Goal: Task Accomplishment & Management: Use online tool/utility

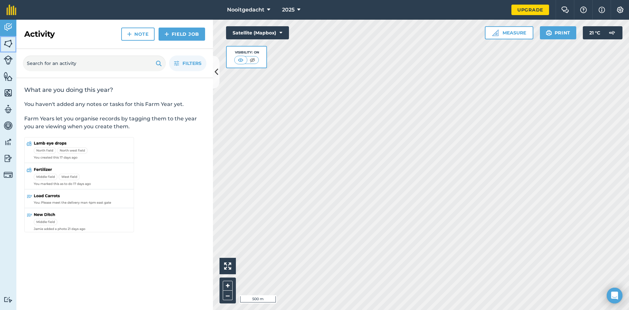
click at [9, 45] on img at bounding box center [8, 44] width 9 height 10
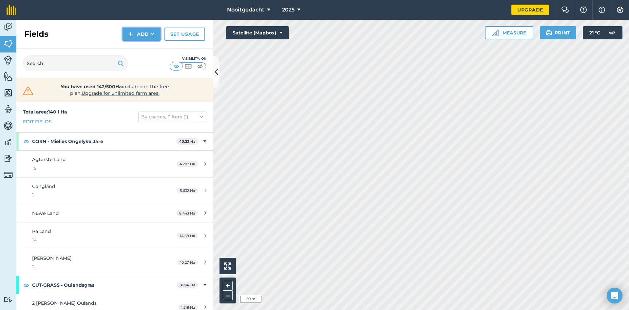
drag, startPoint x: 141, startPoint y: 35, endPoint x: 150, endPoint y: 34, distance: 9.2
click at [141, 35] on button "Add" at bounding box center [142, 34] width 38 height 13
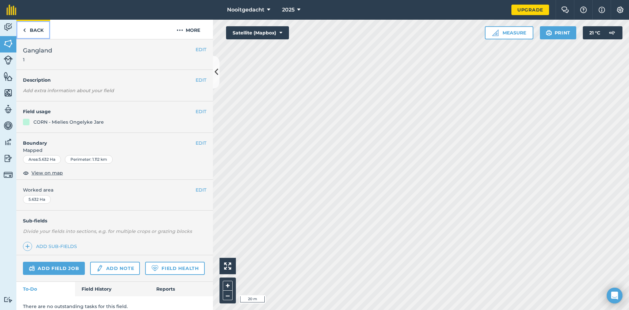
click at [22, 31] on link "Back" at bounding box center [33, 29] width 34 height 19
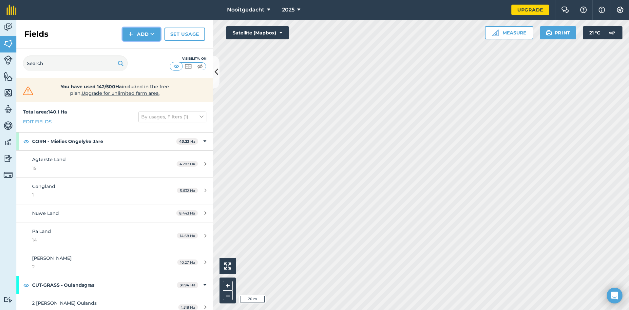
click at [137, 34] on button "Add" at bounding box center [142, 34] width 38 height 13
click at [144, 48] on link "Draw" at bounding box center [142, 49] width 36 height 14
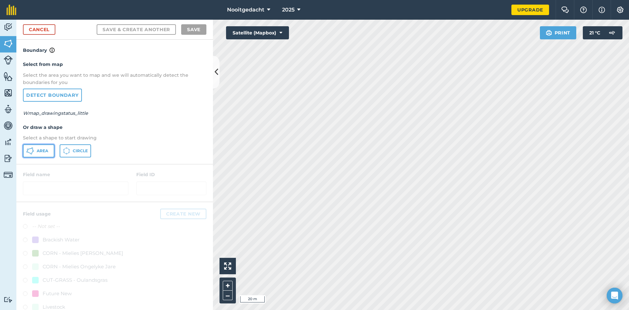
click at [41, 152] on span "Area" at bounding box center [42, 150] width 11 height 5
click at [41, 149] on span "Area" at bounding box center [42, 150] width 11 height 5
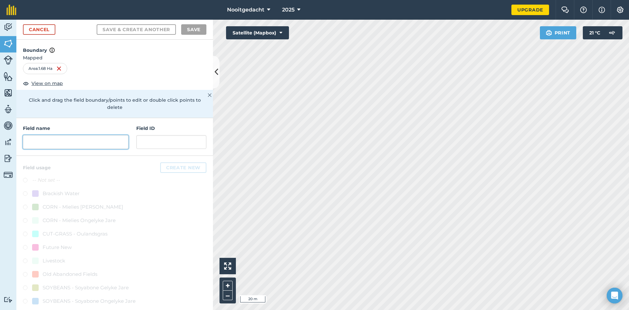
click at [73, 142] on input "text" at bounding box center [76, 142] width 106 height 14
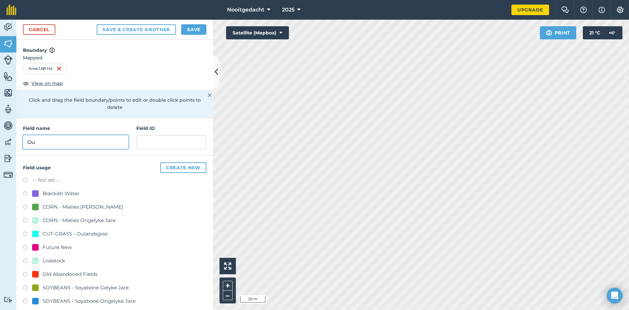
type input "O"
type input "Oulandsgras Gang"
click at [26, 233] on label at bounding box center [27, 234] width 9 height 7
radio input "true"
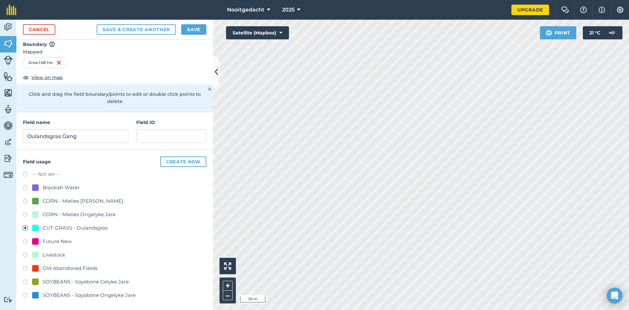
scroll to position [8, 0]
click at [200, 30] on button "Save" at bounding box center [193, 29] width 25 height 10
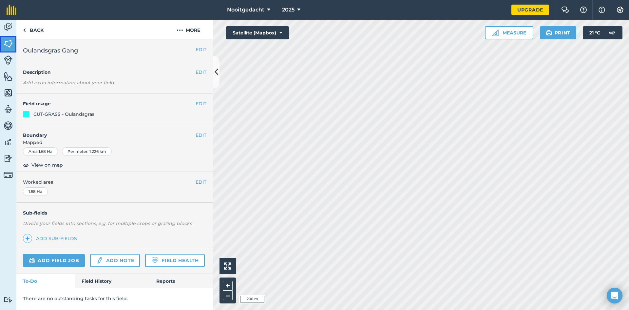
click at [6, 44] on img at bounding box center [8, 44] width 9 height 10
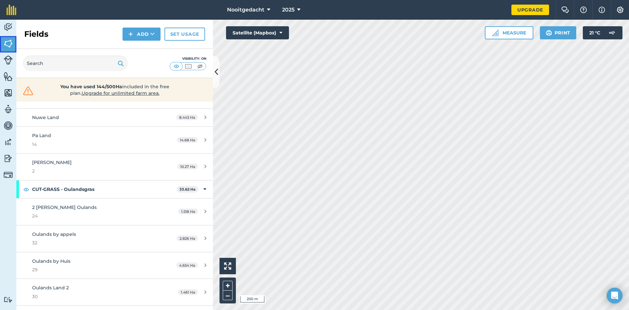
scroll to position [98, 0]
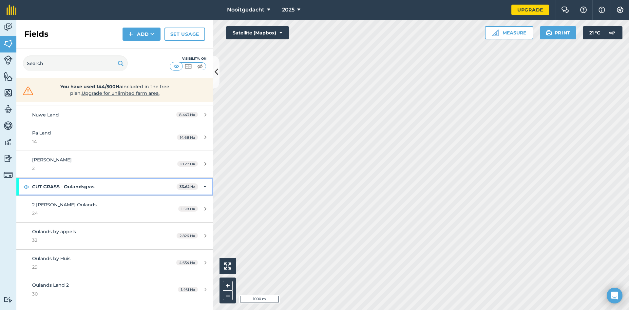
click at [204, 186] on icon at bounding box center [205, 186] width 3 height 7
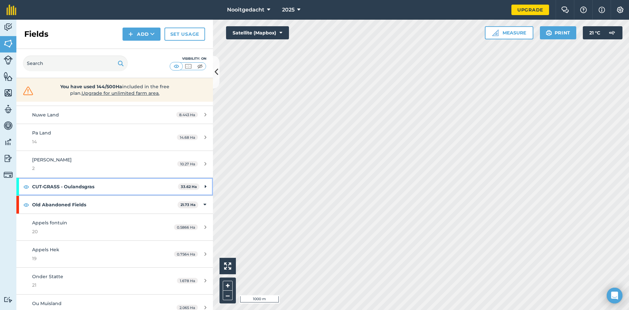
click at [205, 186] on icon at bounding box center [206, 186] width 2 height 7
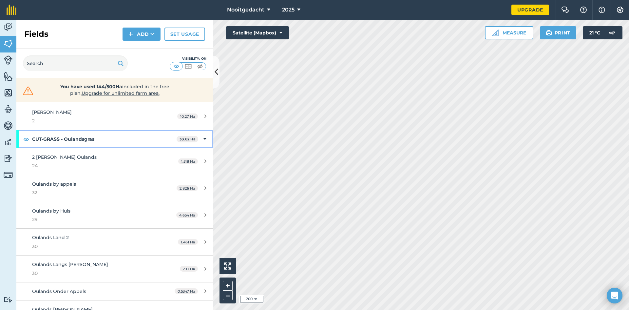
scroll to position [142, 0]
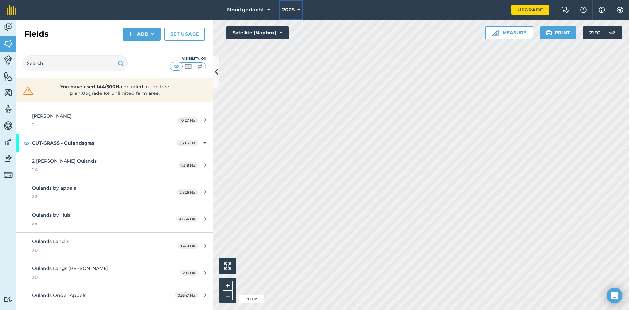
click at [298, 9] on icon at bounding box center [298, 10] width 3 height 8
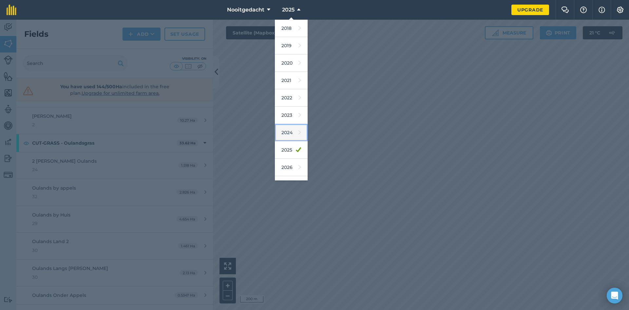
click at [288, 132] on link "2024" at bounding box center [291, 132] width 33 height 17
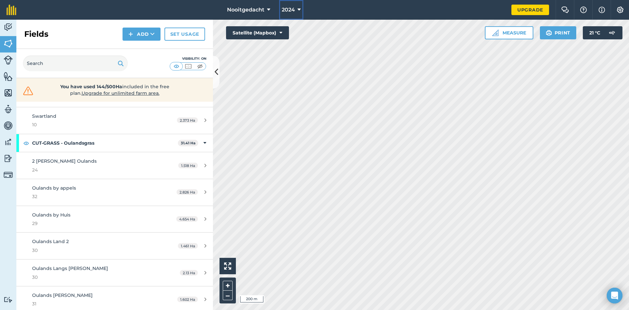
click at [298, 10] on icon at bounding box center [299, 10] width 3 height 8
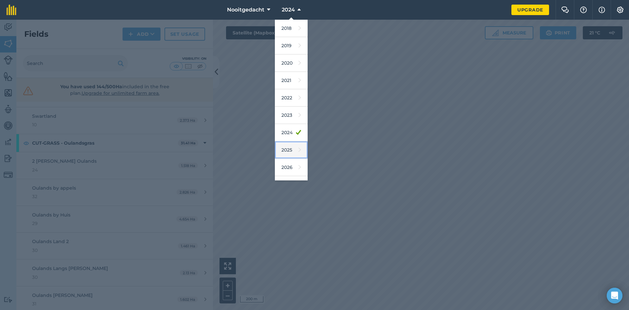
click at [290, 148] on link "2025" at bounding box center [291, 149] width 33 height 17
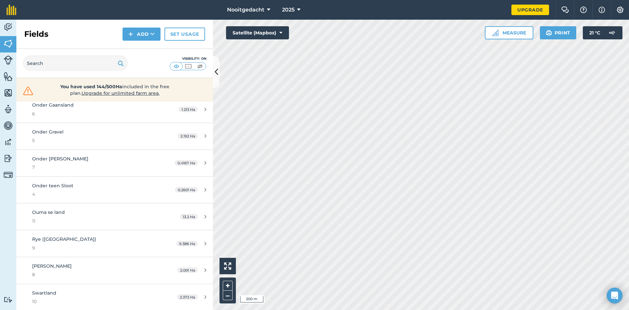
scroll to position [879, 0]
